Goal: Find specific page/section: Find specific page/section

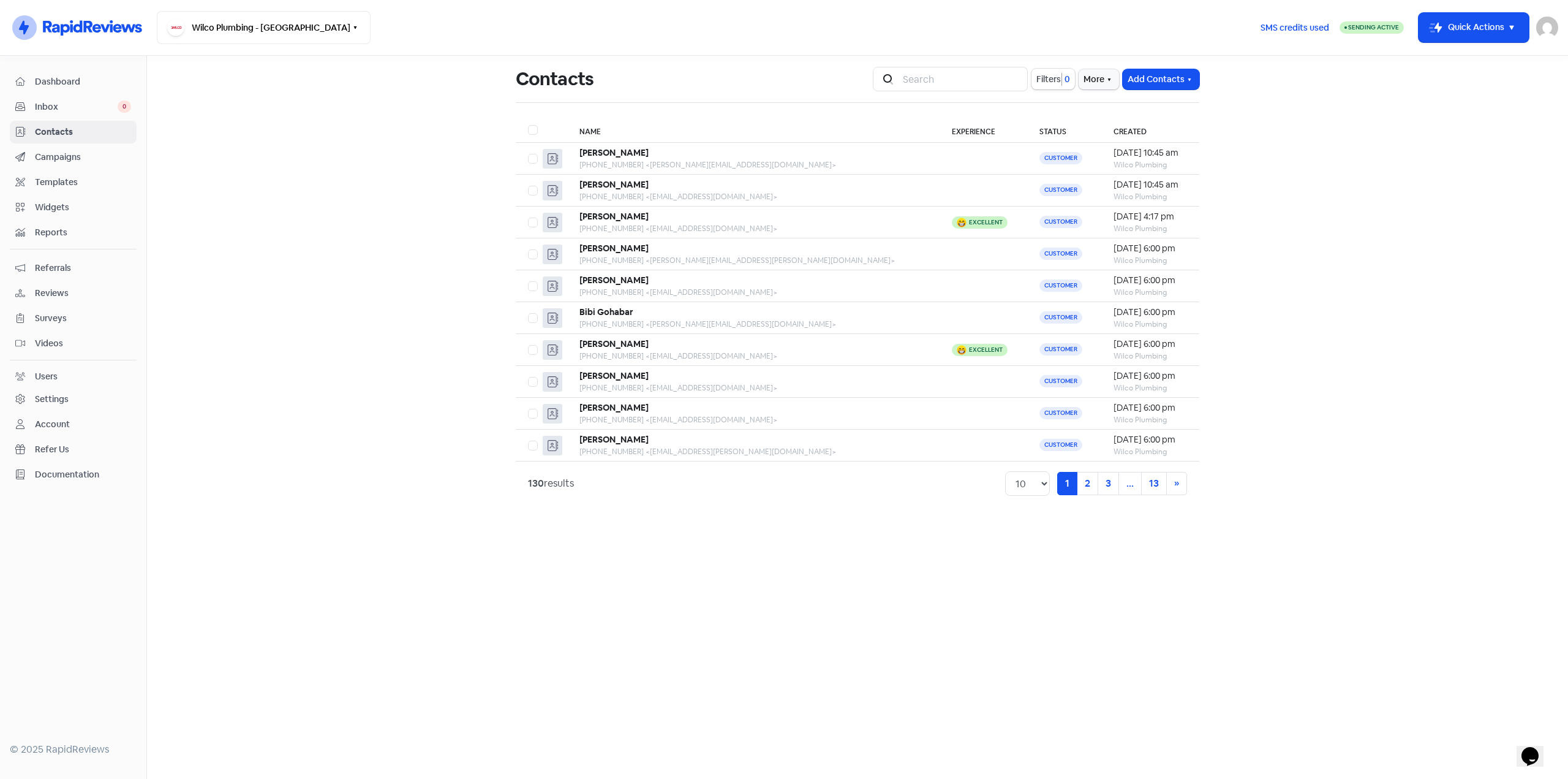
click at [64, 127] on span "Contacts" at bounding box center [83, 132] width 96 height 13
